Goal: Navigation & Orientation: Find specific page/section

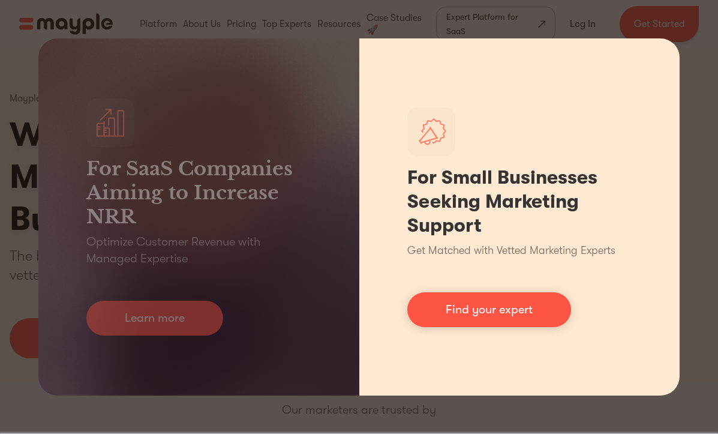
click at [656, 55] on div "For Small Businesses Seeking Marketing Support Get Matched with Vetted Marketin…" at bounding box center [519, 216] width 321 height 357
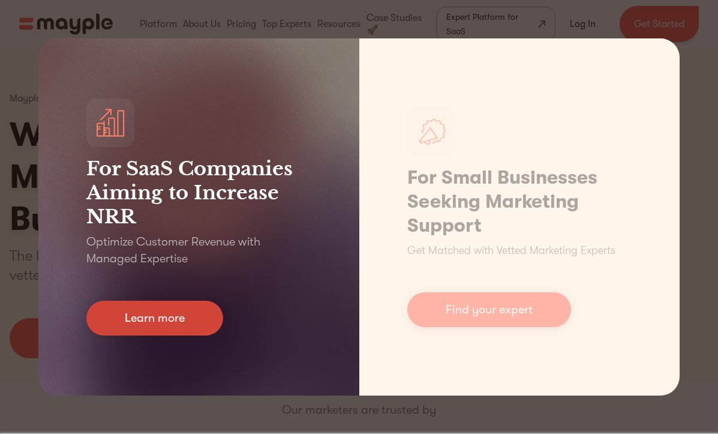
click at [165, 325] on link "Learn more" at bounding box center [154, 317] width 137 height 35
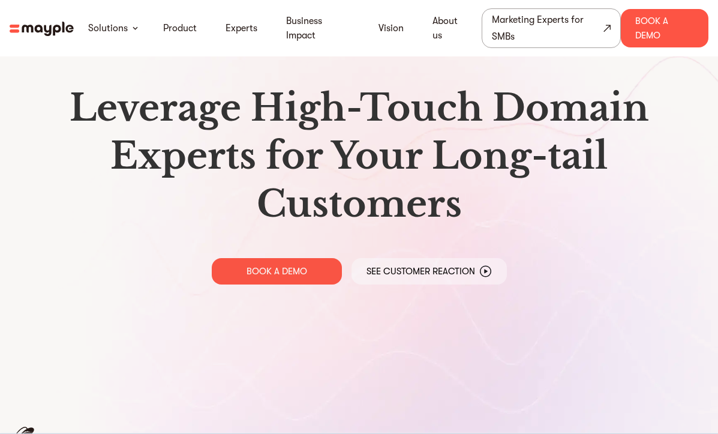
click at [60, 22] on img at bounding box center [42, 29] width 64 height 14
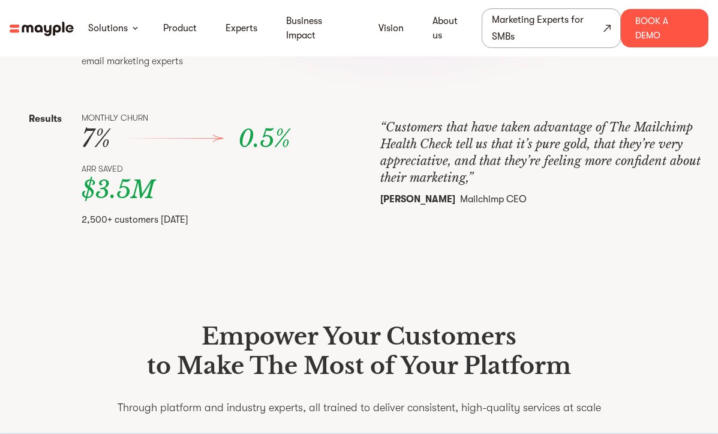
scroll to position [582, 0]
